Goal: Check status: Check status

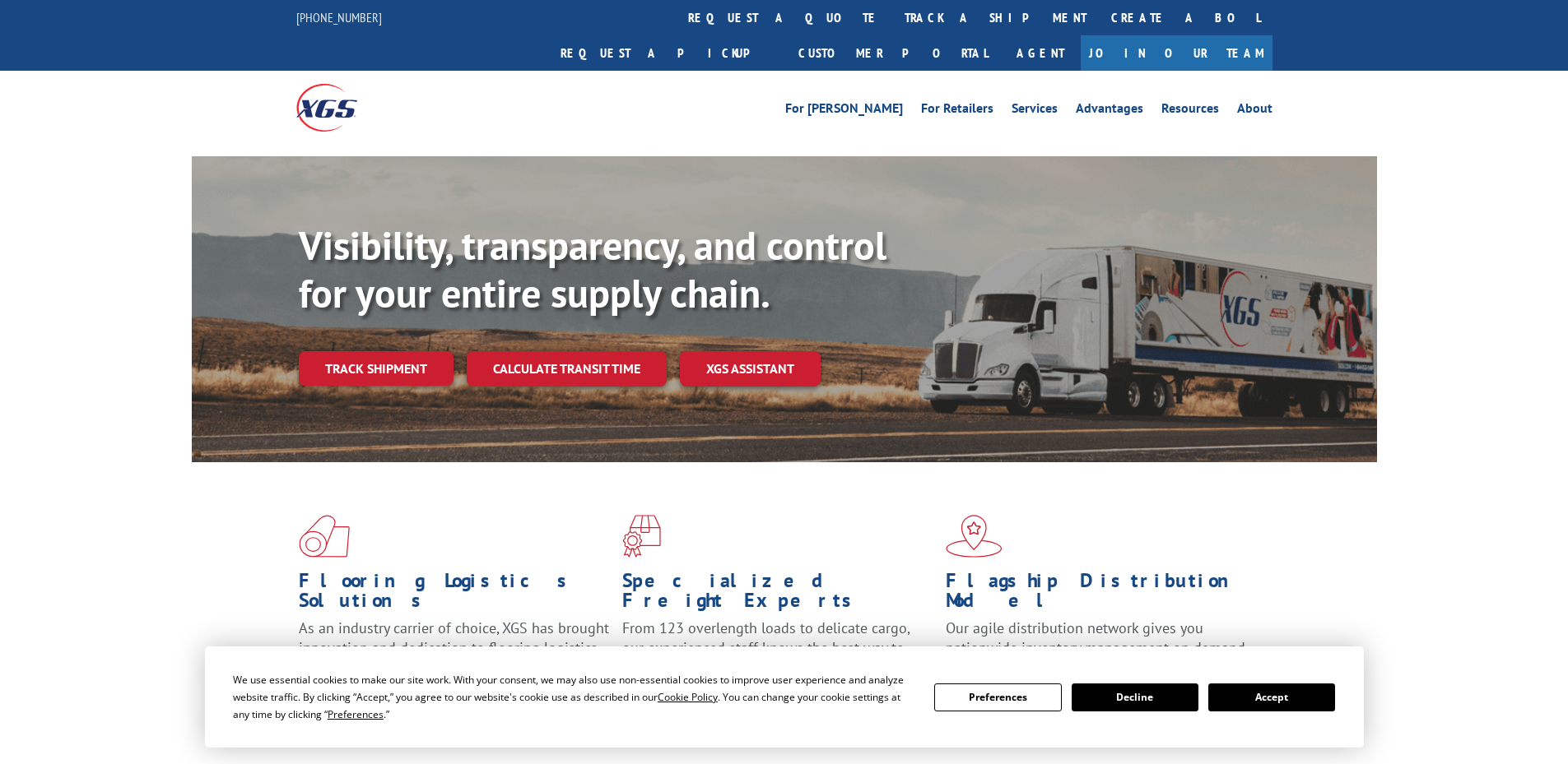
click at [1239, 702] on button "Accept" at bounding box center [1271, 697] width 127 height 28
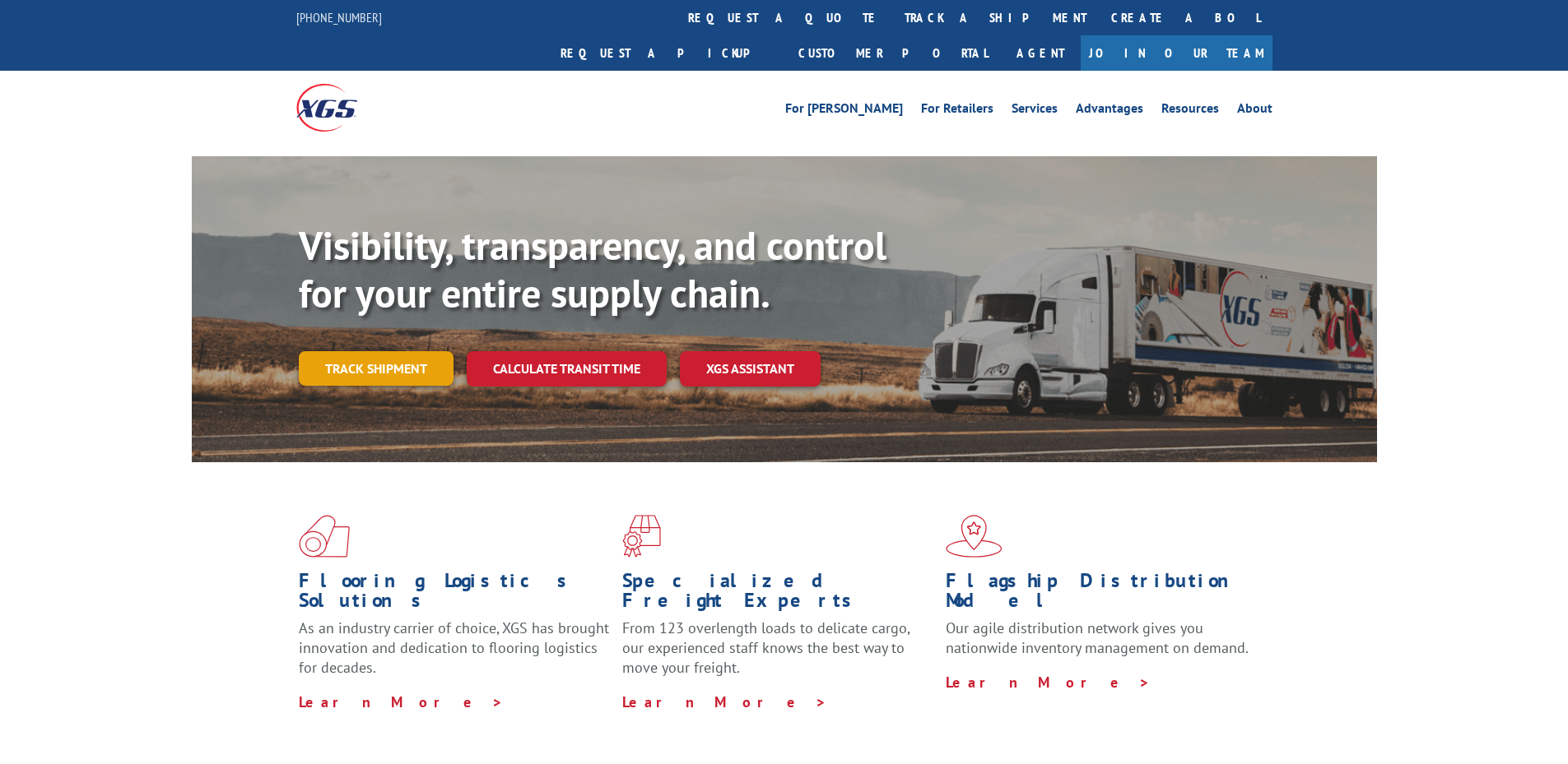
click at [387, 351] on link "Track shipment" at bounding box center [376, 368] width 154 height 34
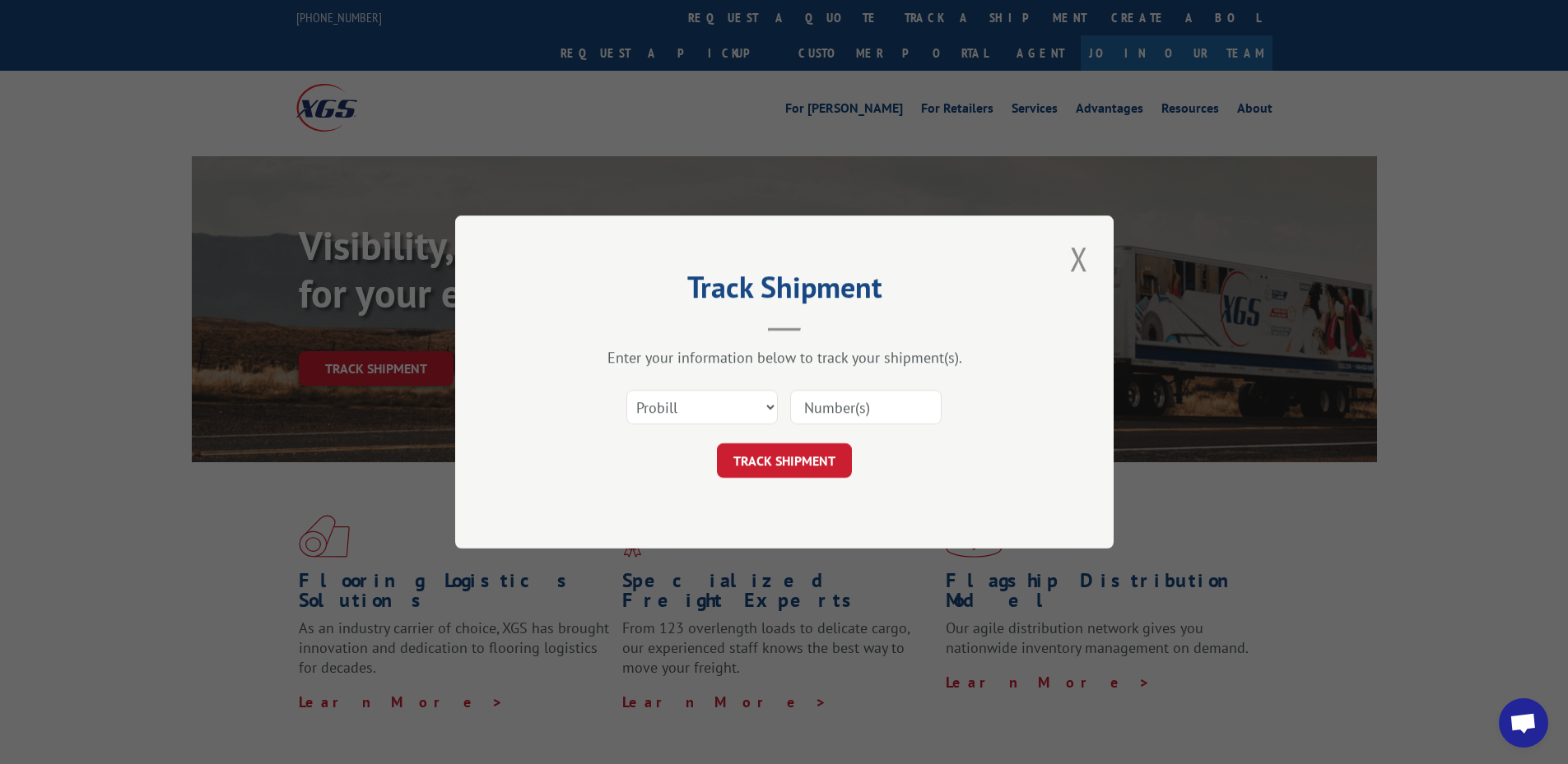
click at [849, 410] on input at bounding box center [866, 407] width 152 height 34
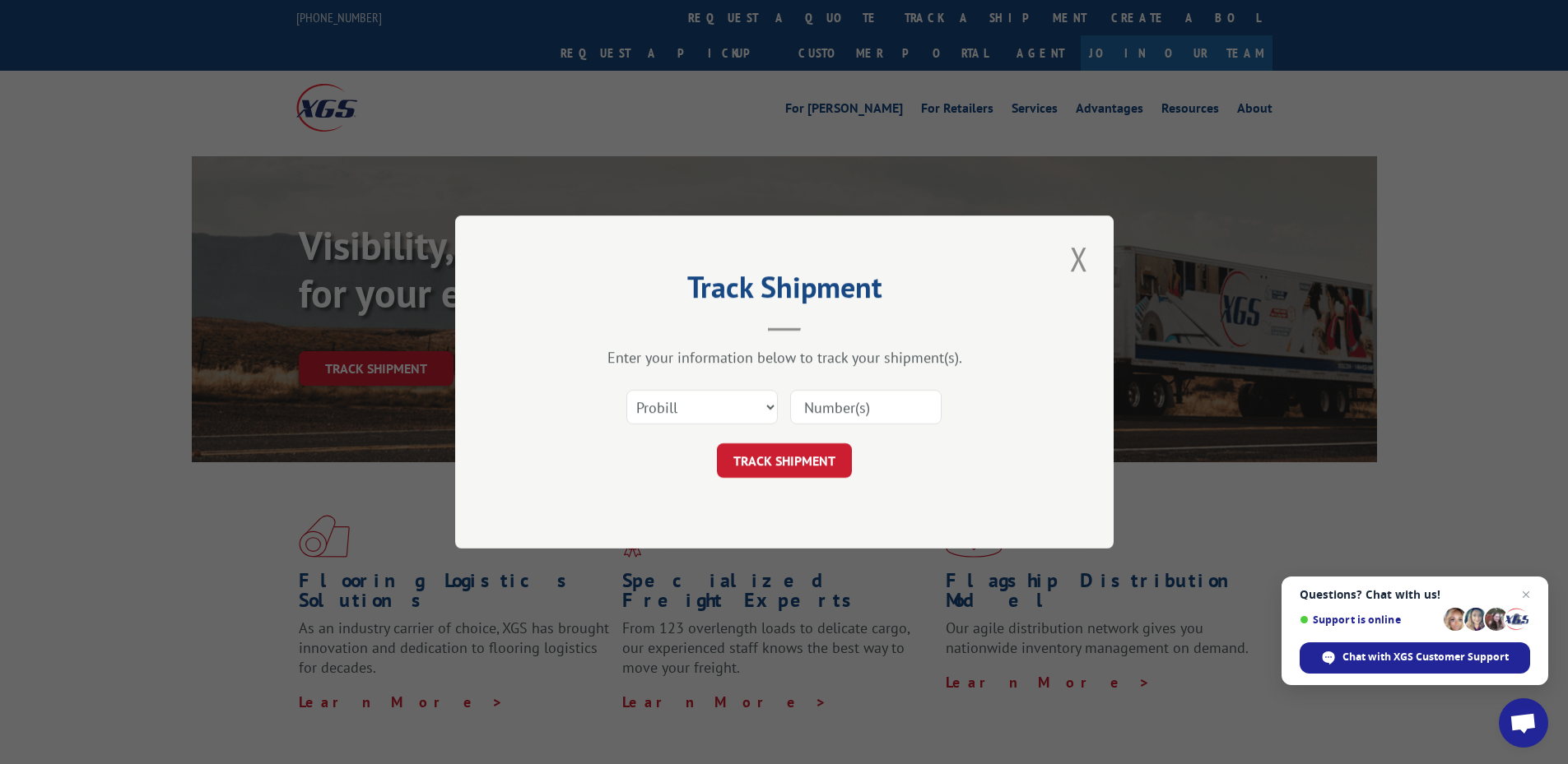
paste input "17537479"
type input "17537479"
click at [766, 455] on button "TRACK SHIPMENT" at bounding box center [784, 461] width 135 height 34
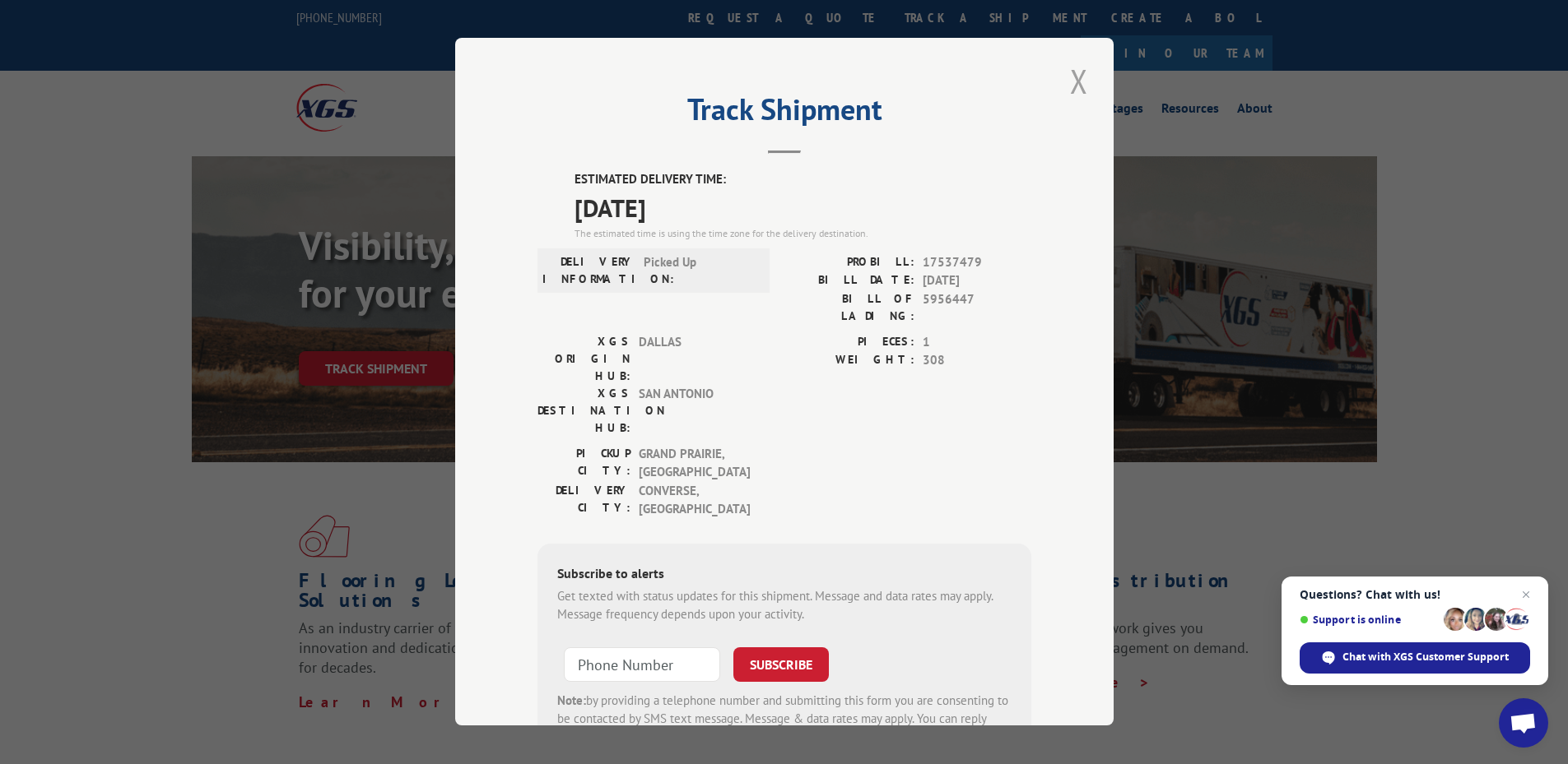
click at [1065, 73] on button "Close modal" at bounding box center [1079, 80] width 28 height 45
